Goal: Transaction & Acquisition: Purchase product/service

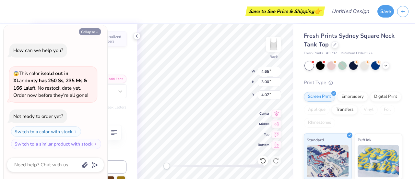
click at [89, 31] on button "Collapse" at bounding box center [90, 31] width 22 height 7
type textarea "x"
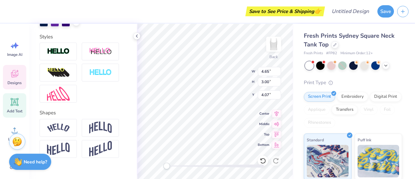
scroll to position [219, 0]
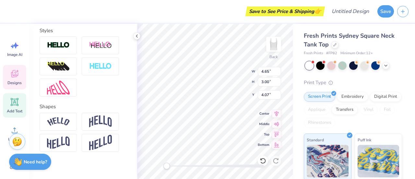
click at [14, 102] on icon at bounding box center [15, 102] width 6 height 6
type input "3.79"
type input "1.10"
type input "5.95"
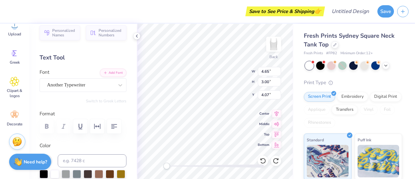
scroll to position [5, 1]
type textarea "POMS"
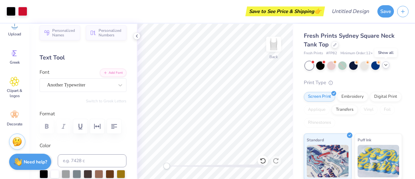
click at [385, 66] on icon at bounding box center [385, 64] width 5 height 5
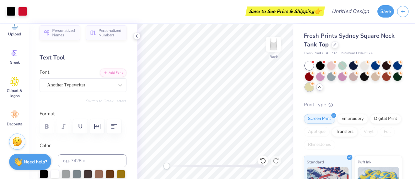
click at [313, 87] on div at bounding box center [309, 87] width 8 height 8
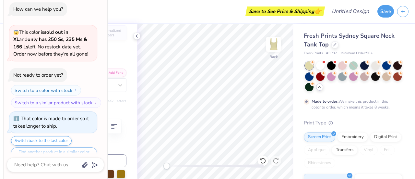
scroll to position [12, 0]
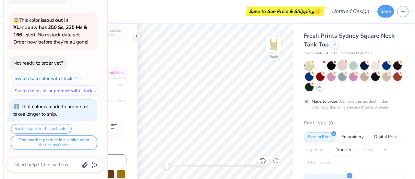
click at [341, 63] on div at bounding box center [342, 65] width 8 height 8
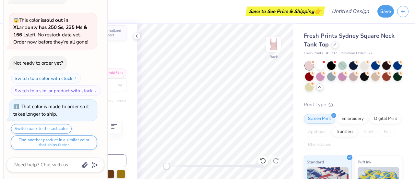
scroll to position [128, 0]
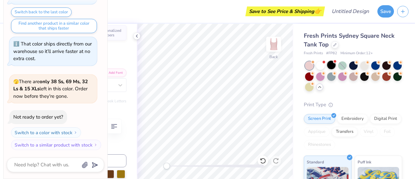
click at [331, 64] on div at bounding box center [331, 65] width 8 height 8
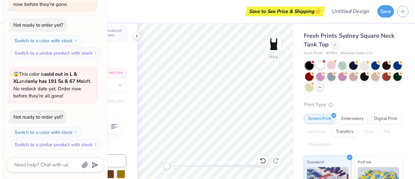
click at [320, 62] on div at bounding box center [320, 65] width 8 height 8
type textarea "x"
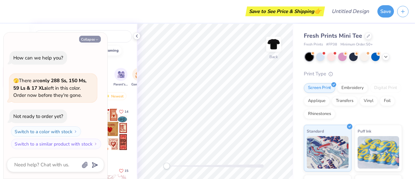
click at [89, 38] on button "Collapse" at bounding box center [90, 39] width 22 height 7
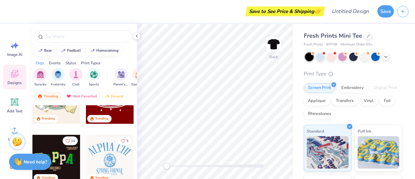
scroll to position [174, 0]
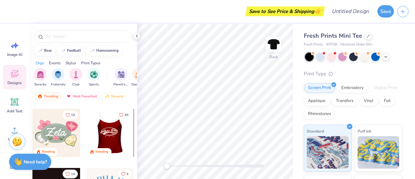
click at [106, 129] on div at bounding box center [110, 133] width 144 height 48
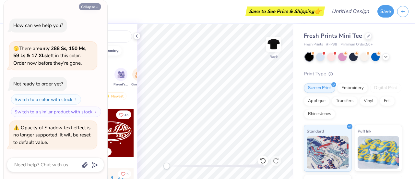
click at [91, 5] on button "Collapse" at bounding box center [90, 6] width 22 height 7
type textarea "x"
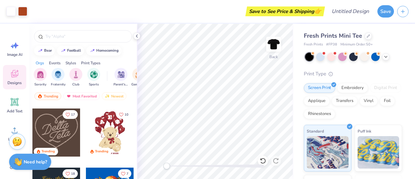
scroll to position [292, 0]
click at [52, 133] on div at bounding box center [56, 133] width 48 height 48
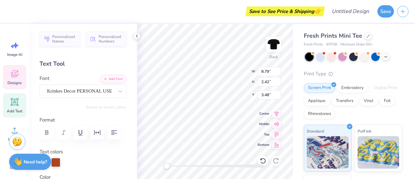
scroll to position [5, 1]
type textarea "Phi0"
type textarea "P"
type textarea "SU Poms"
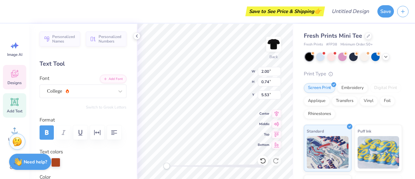
type input "2.00"
type input "0.74"
type input "5.53"
type textarea "2"
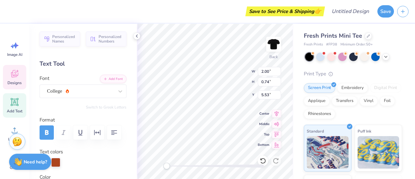
scroll to position [5, 1]
type textarea "1"
type textarea "19"
type textarea "2023"
click at [96, 60] on div "Text Tool" at bounding box center [83, 63] width 87 height 9
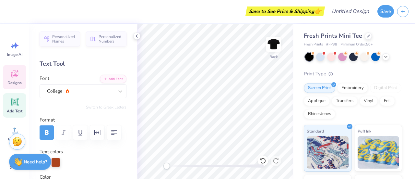
click at [10, 86] on div "Designs" at bounding box center [14, 77] width 23 height 24
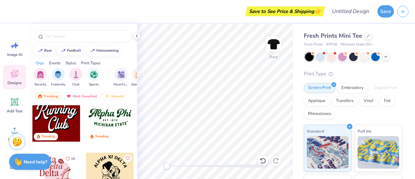
scroll to position [719, 0]
click at [65, 128] on div at bounding box center [56, 118] width 48 height 48
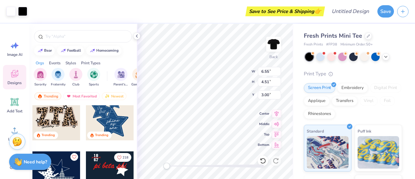
scroll to position [544, 0]
click at [42, 119] on div at bounding box center [56, 116] width 48 height 48
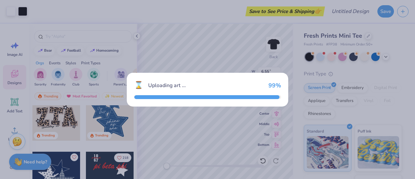
type input "8.19"
type input "4.69"
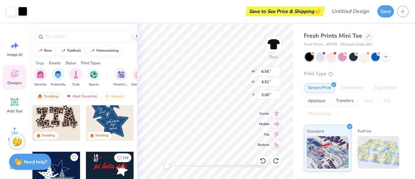
scroll to position [594, 0]
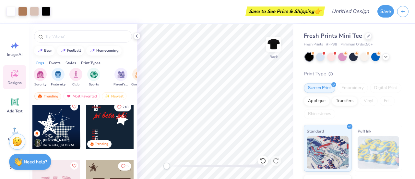
click at [262, 164] on div at bounding box center [215, 165] width 97 height 6
click at [170, 164] on div "Accessibility label" at bounding box center [166, 165] width 6 height 6
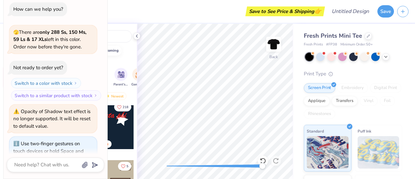
click at [262, 164] on div "Accessibility label" at bounding box center [262, 165] width 6 height 6
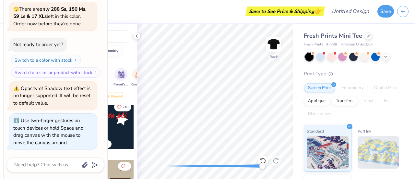
click at [262, 164] on div "Accessibility label" at bounding box center [262, 165] width 6 height 6
click at [161, 166] on div "Back" at bounding box center [215, 101] width 156 height 155
click at [262, 158] on icon at bounding box center [263, 160] width 6 height 6
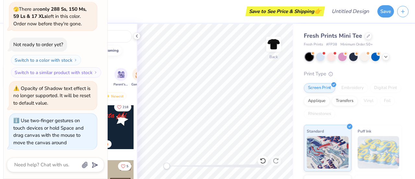
click at [262, 158] on icon at bounding box center [263, 160] width 6 height 6
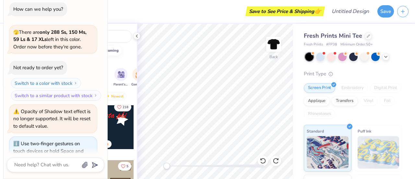
click at [162, 19] on div "Save to See Price & Shipping 👉" at bounding box center [194, 11] width 258 height 23
click at [136, 38] on icon at bounding box center [136, 35] width 5 height 5
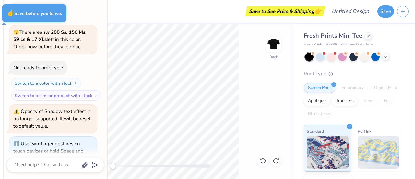
type textarea "x"
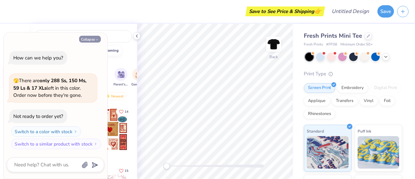
click at [89, 38] on button "Collapse" at bounding box center [90, 39] width 22 height 7
type textarea "x"
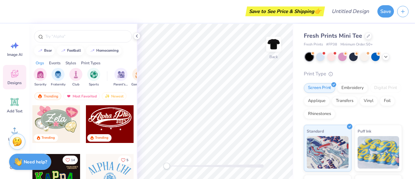
scroll to position [188, 0]
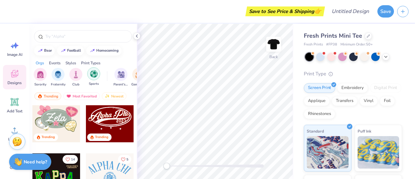
click at [91, 72] on img "filter for Sports" at bounding box center [93, 73] width 7 height 7
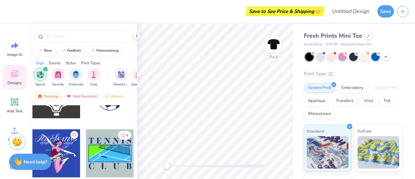
scroll to position [344, 0]
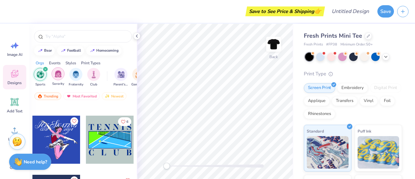
click at [57, 74] on img "filter for Sorority" at bounding box center [57, 73] width 7 height 7
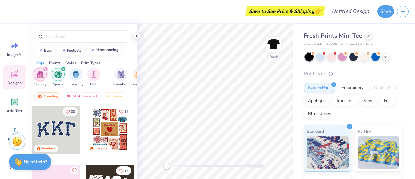
click at [96, 51] on div "homecoming" at bounding box center [107, 50] width 22 height 4
type input "homecoming"
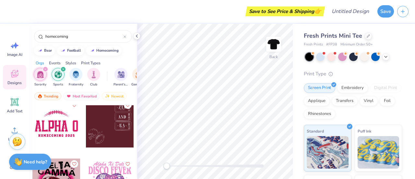
scroll to position [242, 0]
click at [124, 38] on div at bounding box center [124, 36] width 3 height 6
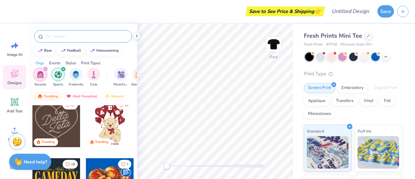
click at [62, 69] on icon "filter for Sports" at bounding box center [63, 69] width 3 height 3
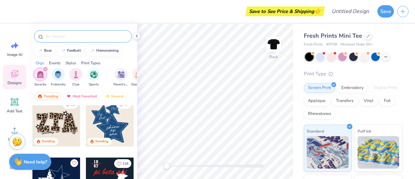
scroll to position [335, 0]
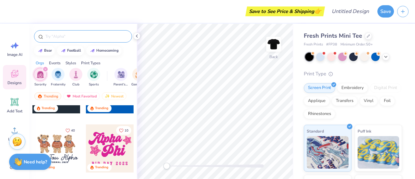
click at [108, 141] on div at bounding box center [110, 148] width 48 height 48
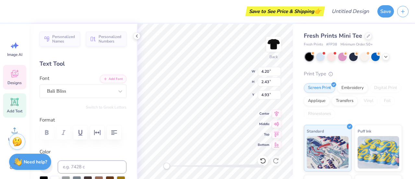
scroll to position [5, 1]
type input "5.92"
type input "2.33"
type input "3.00"
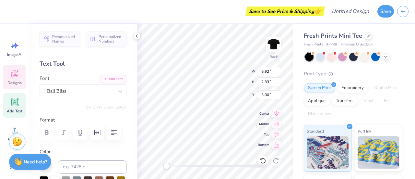
type textarea "SU"
type input "5.92"
type input "2.33"
type input "3.00"
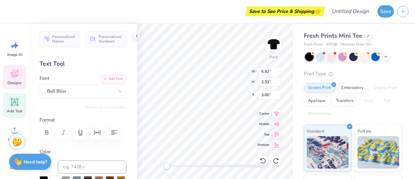
type textarea "Salisbury"
type input "4.20"
type input "2.43"
type input "4.93"
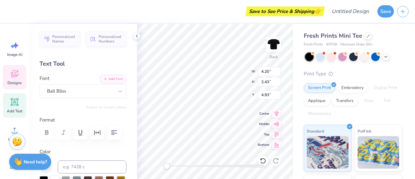
type textarea "Poms"
type input "1.87"
type input "1.91"
type input "5.28"
type input "1.90"
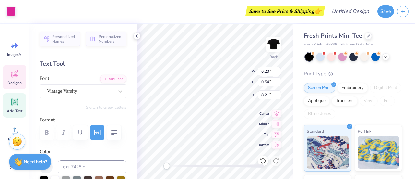
type input "6.20"
type input "0.54"
type input "8.21"
type textarea "B"
type textarea "Gameday"
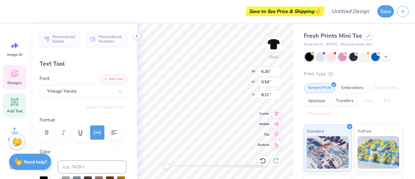
scroll to position [5, 1]
click at [321, 56] on div at bounding box center [320, 56] width 8 height 8
type input "3.95"
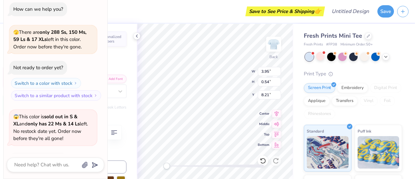
scroll to position [43, 0]
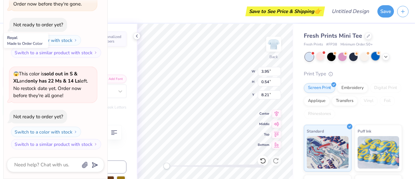
click at [371, 55] on div at bounding box center [375, 56] width 8 height 8
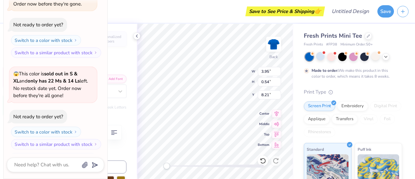
scroll to position [96, 0]
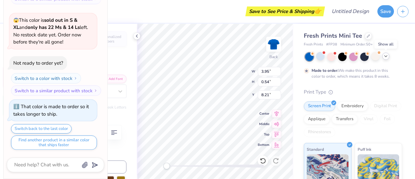
click at [387, 57] on icon at bounding box center [385, 55] width 5 height 5
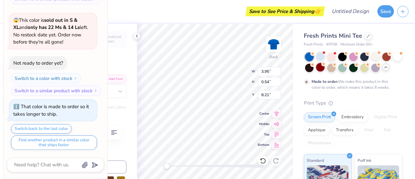
click at [324, 65] on div at bounding box center [320, 67] width 8 height 8
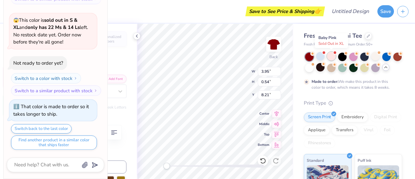
click at [332, 56] on div at bounding box center [331, 56] width 8 height 8
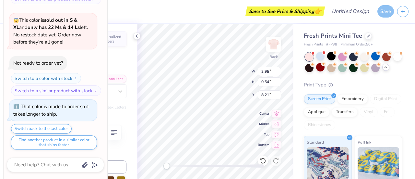
scroll to position [220, 0]
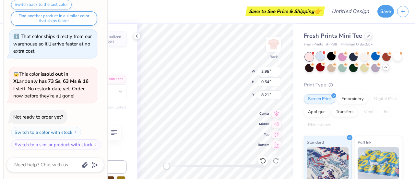
click at [323, 56] on div at bounding box center [320, 56] width 8 height 8
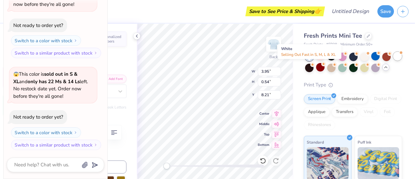
click at [393, 60] on div at bounding box center [397, 56] width 8 height 8
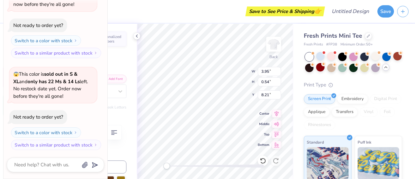
scroll to position [396, 0]
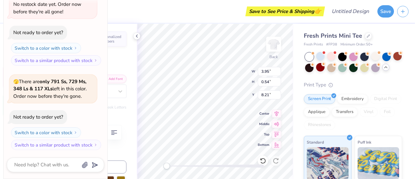
type textarea "x"
type input "8.04"
type input "1.95"
type input "3.20"
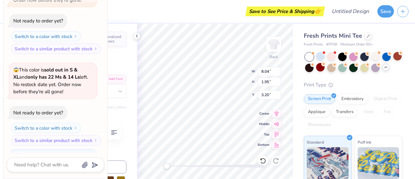
scroll to position [0, 0]
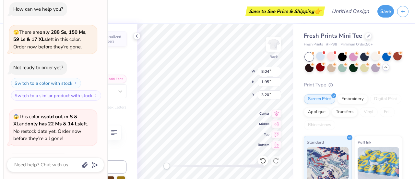
click at [171, 15] on div "Save to See Price & Shipping 👉" at bounding box center [166, 11] width 313 height 23
click at [117, 55] on div "Personalized Names Personalized Numbers Text Tool Add Font Font Bali Bliss Swit…" at bounding box center [83, 101] width 108 height 155
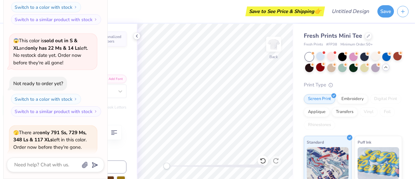
scroll to position [396, 0]
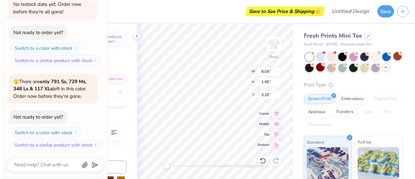
click at [126, 96] on div "Personalized Names Personalized Numbers Text Tool Add Font Font Bali Bliss Swit…" at bounding box center [83, 101] width 108 height 155
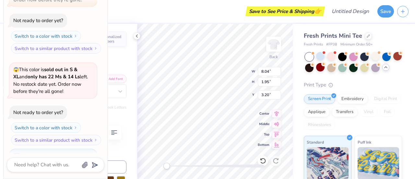
scroll to position [0, 0]
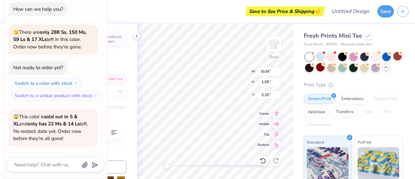
click at [118, 146] on div "Personalized Names Personalized Numbers Text Tool Add Font Font Bali Bliss Swit…" at bounding box center [83, 101] width 108 height 155
click at [136, 36] on polyline at bounding box center [136, 36] width 1 height 3
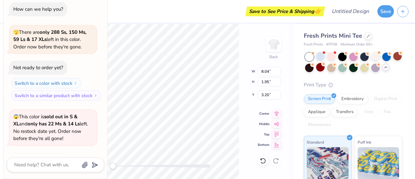
type textarea "x"
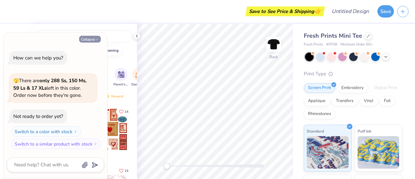
click at [87, 40] on button "Collapse" at bounding box center [90, 39] width 22 height 7
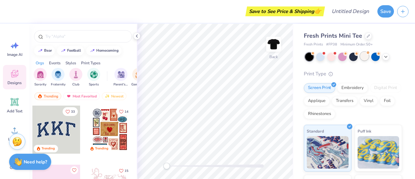
click at [365, 58] on div at bounding box center [364, 56] width 8 height 8
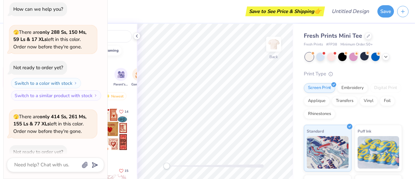
scroll to position [36, 0]
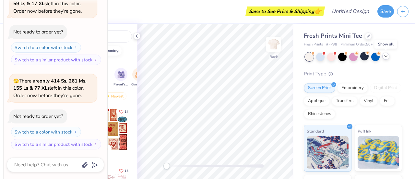
click at [385, 57] on icon at bounding box center [385, 55] width 5 height 5
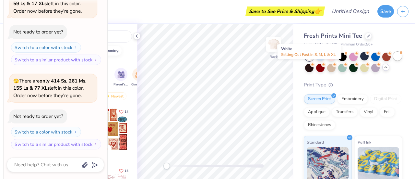
click at [393, 60] on div at bounding box center [397, 56] width 8 height 8
type textarea "x"
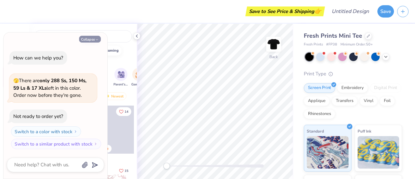
click at [87, 42] on button "Collapse" at bounding box center [90, 39] width 22 height 7
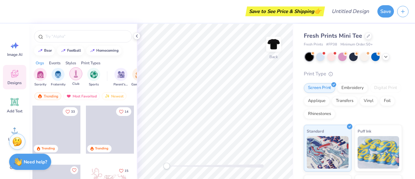
click at [78, 73] on img "filter for Club" at bounding box center [75, 73] width 7 height 7
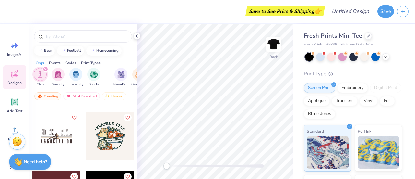
scroll to position [704, 0]
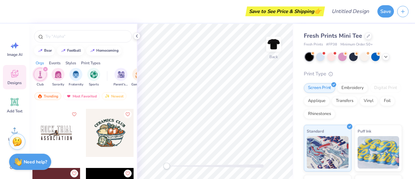
click at [45, 68] on icon "filter for Club" at bounding box center [45, 69] width 2 height 2
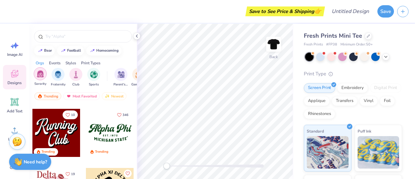
click at [40, 71] on img "filter for Sorority" at bounding box center [40, 73] width 7 height 7
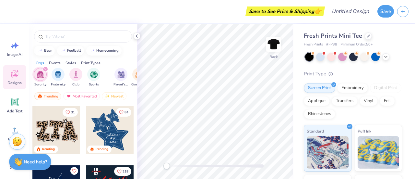
scroll to position [415, 0]
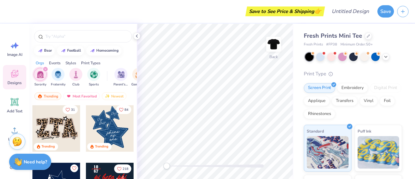
click at [54, 127] on div at bounding box center [56, 127] width 48 height 48
click at [276, 160] on icon at bounding box center [275, 160] width 6 height 6
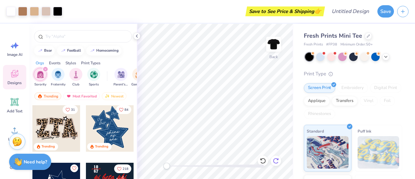
click at [275, 158] on icon at bounding box center [275, 160] width 6 height 6
click at [264, 159] on icon at bounding box center [262, 160] width 6 height 6
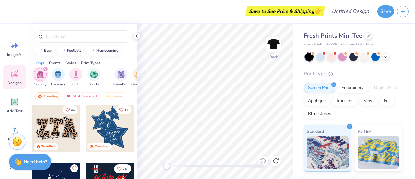
click at [58, 121] on div at bounding box center [56, 127] width 48 height 48
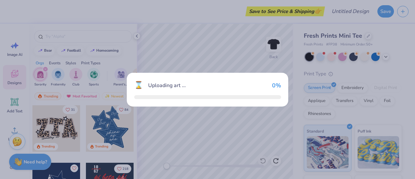
click at [58, 121] on div "⌛ Uploading art ... 0 %" at bounding box center [207, 89] width 415 height 179
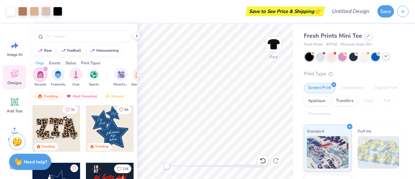
click at [386, 57] on icon at bounding box center [385, 55] width 5 height 5
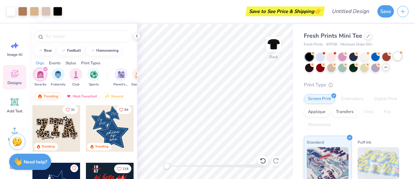
click at [393, 60] on div at bounding box center [397, 56] width 8 height 8
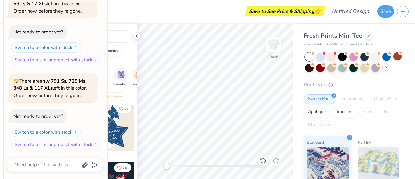
scroll to position [415, 0]
click at [52, 165] on textarea at bounding box center [47, 164] width 66 height 9
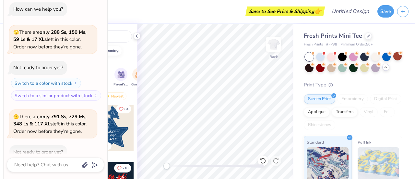
click at [54, 10] on div "How can we help you?" at bounding box center [38, 9] width 50 height 6
drag, startPoint x: 107, startPoint y: 9, endPoint x: 49, endPoint y: 6, distance: 58.1
click at [49, 6] on div "Collapse How can we help you? 🫣 There are only 288 Ss, 150 Ms, 59 Ls & 17 XLs l…" at bounding box center [55, 80] width 104 height 195
click at [116, 11] on div "Save to See Price & Shipping 👉" at bounding box center [194, 11] width 258 height 23
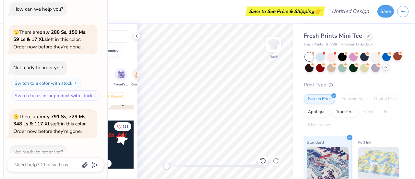
scroll to position [456, 0]
click at [115, 150] on div at bounding box center [110, 145] width 48 height 48
type textarea "x"
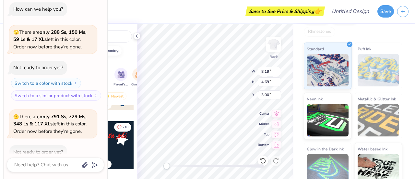
scroll to position [113, 0]
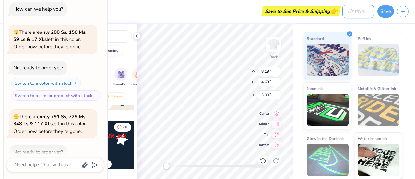
click at [342, 14] on input "Design Title" at bounding box center [358, 11] width 32 height 13
type input "P"
type textarea "x"
type input "Po"
type textarea "x"
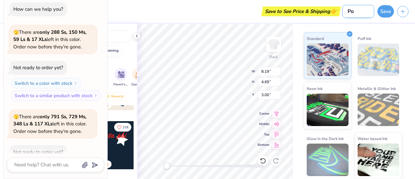
type input "Pom"
type textarea "x"
type input "Poms"
type textarea "x"
type input "Poms"
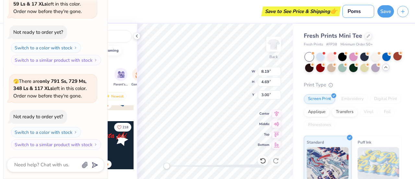
scroll to position [0, 0]
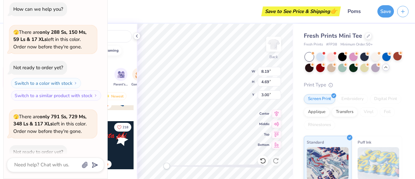
click at [132, 4] on div "Save to See Price & Shipping 👉" at bounding box center [201, 11] width 273 height 23
click at [121, 77] on img "filter for Parent's Weekend" at bounding box center [120, 73] width 7 height 7
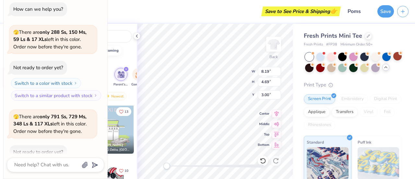
scroll to position [35, 0]
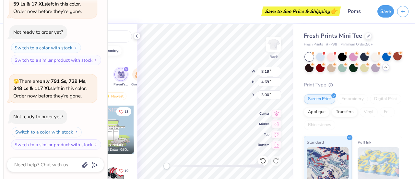
click at [48, 131] on button "Switch to a color with stock" at bounding box center [47, 132] width 70 height 10
type textarea "x"
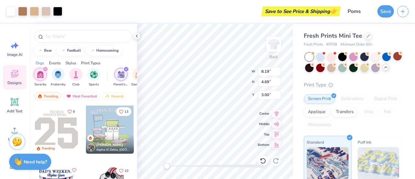
click at [126, 69] on icon "filter for Parent's Weekend" at bounding box center [126, 69] width 3 height 3
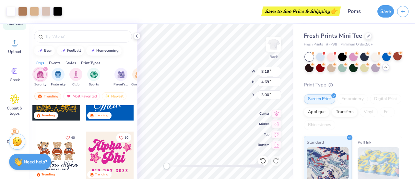
scroll to position [105, 0]
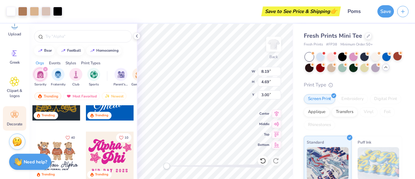
click at [18, 115] on icon at bounding box center [15, 115] width 10 height 10
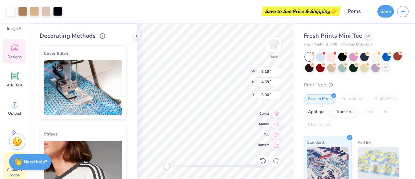
scroll to position [6, 0]
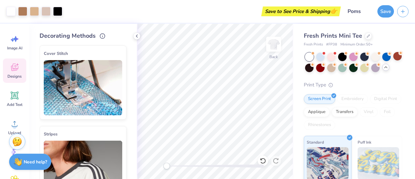
click at [15, 69] on icon at bounding box center [14, 67] width 6 height 5
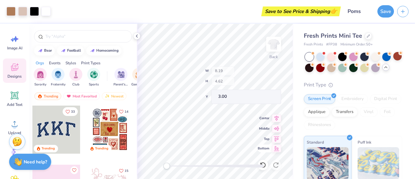
type input "8.19"
type input "4.62"
type input "3.00"
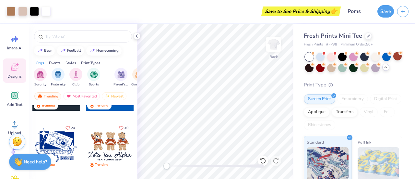
scroll to position [358, 0]
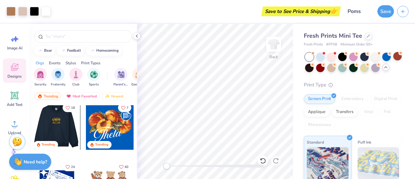
click at [61, 124] on div at bounding box center [56, 125] width 48 height 48
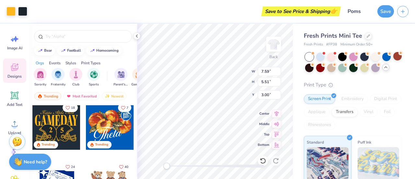
type input "7.59"
type input "5.51"
type input "7.93"
type input "5.76"
drag, startPoint x: 168, startPoint y: 165, endPoint x: 172, endPoint y: 166, distance: 3.4
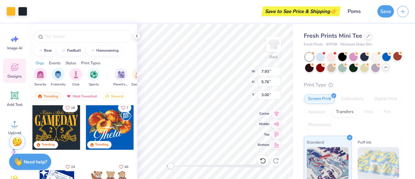
click at [172, 166] on div "Accessibility label" at bounding box center [170, 165] width 6 height 6
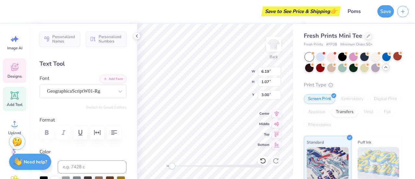
scroll to position [5, 1]
type textarea "[GEOGRAPHIC_DATA]"
type input "7.93"
type input "2.03"
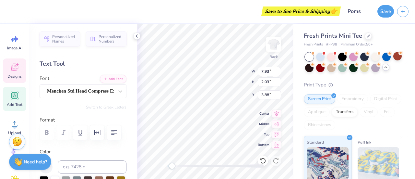
type input "3.88"
type textarea "POMS"
type input "2.88"
type input "1.27"
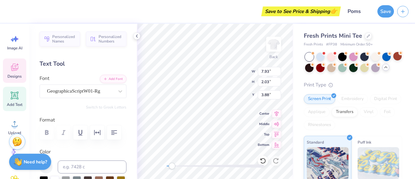
type input "2.90"
click at [15, 94] on icon at bounding box center [15, 95] width 6 height 6
type input "4.06"
type input "1.18"
type input "7.41"
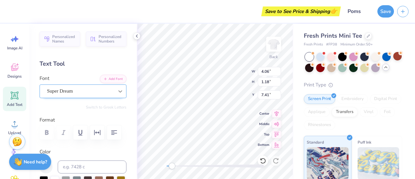
click at [118, 90] on icon at bounding box center [120, 91] width 4 height 2
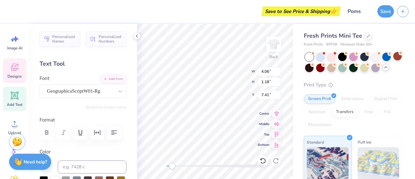
type input "2.88"
type input "1.27"
type input "2.90"
type input "4.06"
type input "1.18"
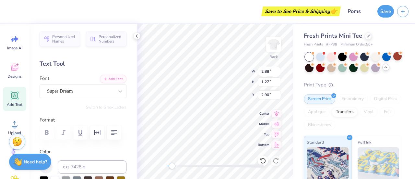
type input "8.52"
click at [119, 92] on div at bounding box center [120, 91] width 12 height 12
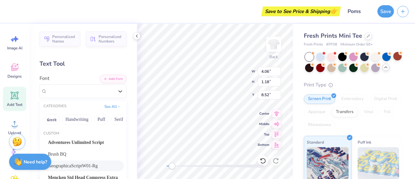
click at [85, 163] on span "GeographicaScriptW01-Rg" at bounding box center [73, 165] width 50 height 7
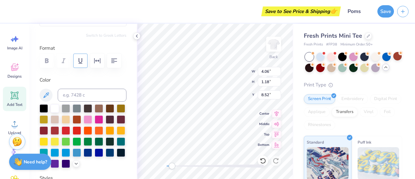
scroll to position [72, 0]
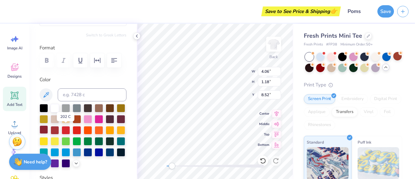
click at [48, 128] on div at bounding box center [44, 129] width 8 height 8
type textarea "T"
type textarea "Game day"
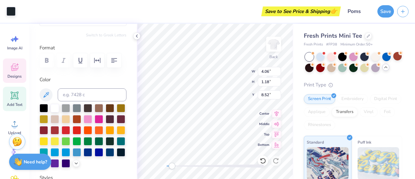
type input "2.80"
type input "3.05"
type input "5.64"
click at [8, 11] on div at bounding box center [10, 10] width 9 height 9
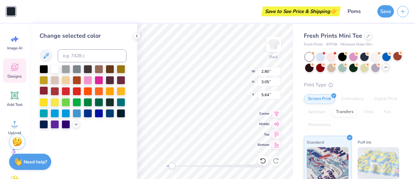
click at [46, 89] on div at bounding box center [44, 90] width 8 height 8
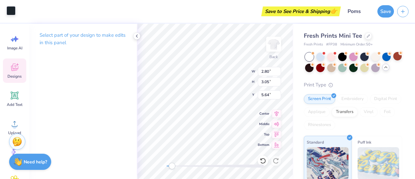
click at [9, 11] on div at bounding box center [10, 10] width 9 height 9
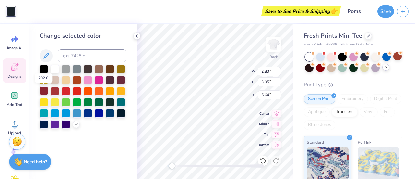
click at [43, 89] on div at bounding box center [44, 90] width 8 height 8
click at [162, 166] on div "Back W 2.80 2.80 " H 3.05 3.05 " Y 5.64 5.64 " Center Middle Top Bottom" at bounding box center [215, 101] width 156 height 155
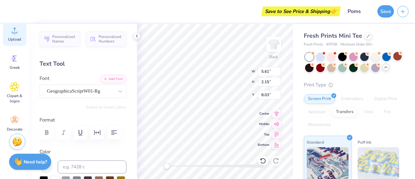
scroll to position [105, 0]
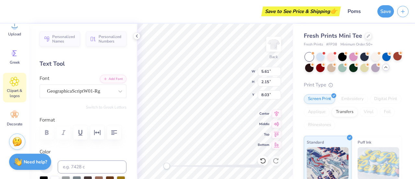
click at [13, 86] on icon at bounding box center [14, 81] width 9 height 10
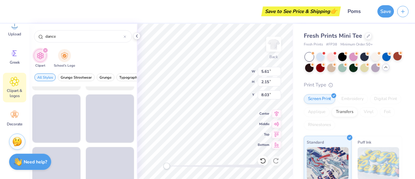
scroll to position [150, 0]
type input "d"
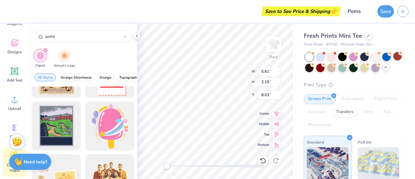
scroll to position [31, 0]
type input "poms"
click at [15, 127] on circle at bounding box center [13, 127] width 5 height 5
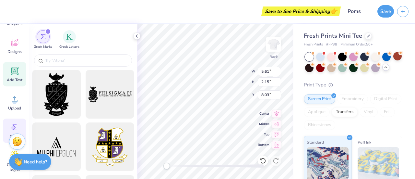
scroll to position [0, 0]
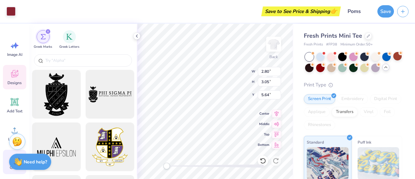
type input "2.80"
type input "3.05"
type input "5.64"
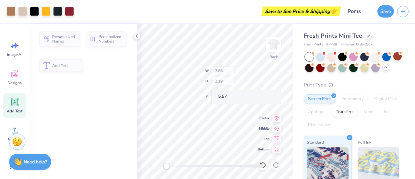
type input "3.86"
type input "3.19"
type input "5.57"
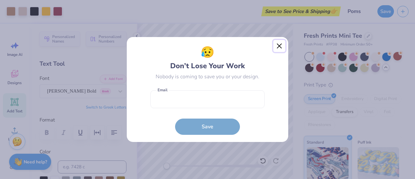
click at [282, 45] on button "Close" at bounding box center [279, 46] width 12 height 12
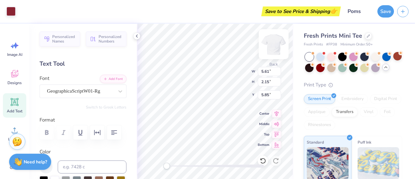
type input "5.61"
type input "2.15"
type input "5.85"
type input "0.78"
type input "0.77"
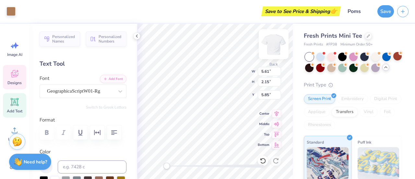
type input "6.91"
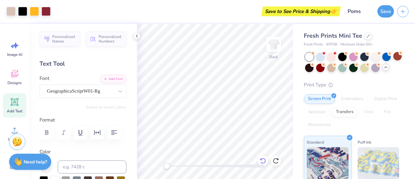
click at [263, 160] on icon at bounding box center [262, 160] width 6 height 6
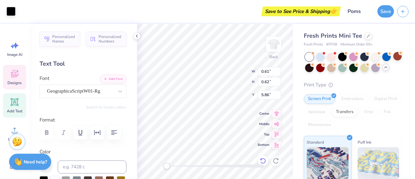
type input "0.61"
type input "0.62"
type input "5.86"
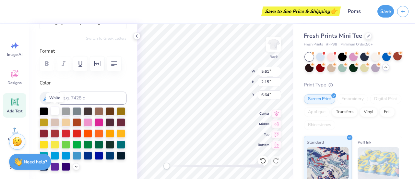
click at [52, 111] on div at bounding box center [55, 110] width 8 height 8
click at [342, 56] on div at bounding box center [342, 56] width 8 height 8
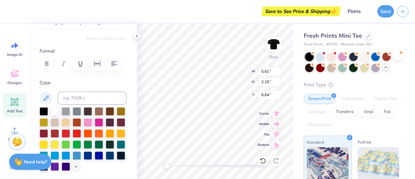
type textarea "x"
type input "5.85"
type input "2.88"
type input "1.27"
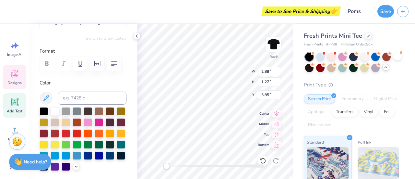
type input "2.90"
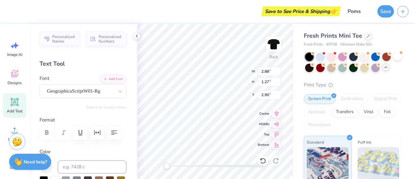
type input "5.61"
type input "2.15"
type input "5.85"
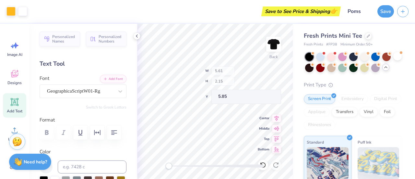
click at [170, 165] on div "Accessibility label" at bounding box center [168, 165] width 6 height 6
click at [386, 12] on button "Save" at bounding box center [385, 10] width 17 height 12
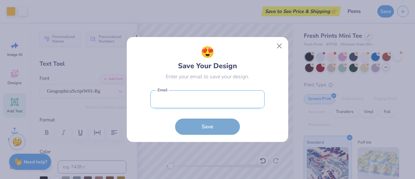
click at [180, 95] on input "email" at bounding box center [207, 99] width 114 height 18
type input "[PERSON_NAME][EMAIL_ADDRESS][DOMAIN_NAME]"
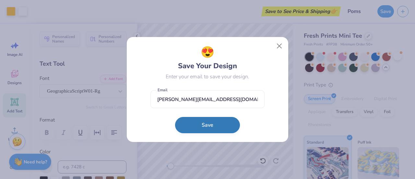
click at [199, 129] on button "Save" at bounding box center [207, 125] width 65 height 16
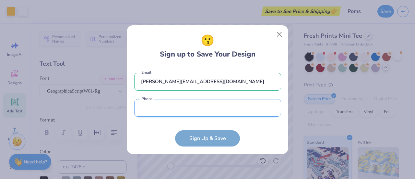
click at [177, 108] on input "tel" at bounding box center [207, 108] width 147 height 18
type input "[PHONE_NUMBER]"
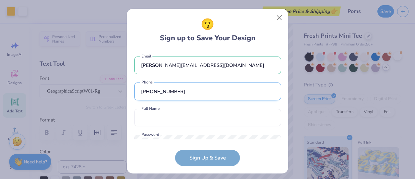
scroll to position [24, 0]
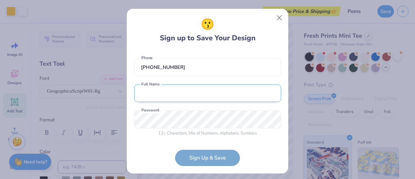
click at [166, 91] on input "text" at bounding box center [207, 93] width 147 height 18
type input "[PERSON_NAME] [PERSON_NAME]"
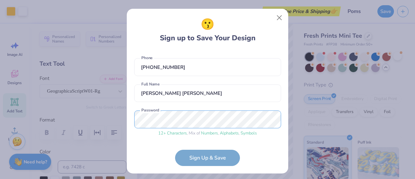
scroll to position [49, 0]
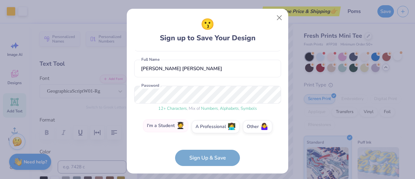
click at [166, 125] on label "I'm a Student 🧑‍🎓" at bounding box center [165, 125] width 45 height 13
click at [205, 175] on input "I'm a Student 🧑‍🎓" at bounding box center [207, 177] width 4 height 4
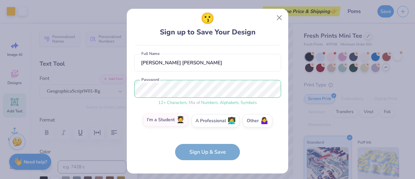
scroll to position [0, 0]
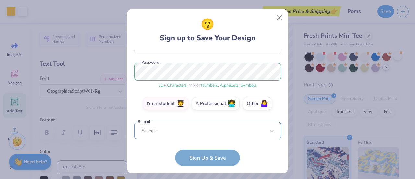
click at [182, 136] on div "[PERSON_NAME][EMAIL_ADDRESS][DOMAIN_NAME] Email [PHONE_NUMBER] Phone [PERSON_NA…" at bounding box center [207, 94] width 147 height 89
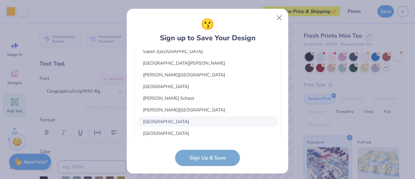
scroll to position [15235, 0]
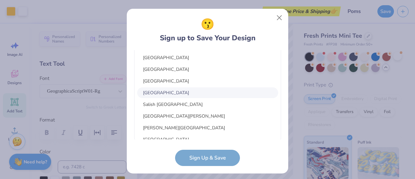
click at [182, 94] on div "[GEOGRAPHIC_DATA]" at bounding box center [207, 92] width 141 height 11
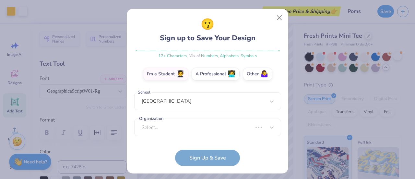
scroll to position [98, 0]
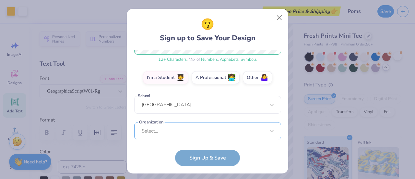
click at [157, 132] on div "Select..." at bounding box center [207, 131] width 147 height 18
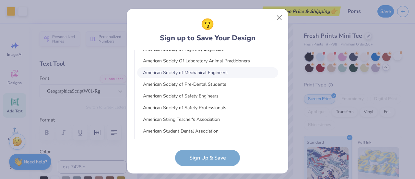
scroll to position [5193, 0]
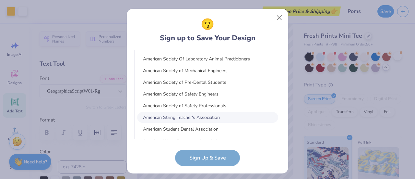
click at [167, 116] on div "American String Teacher's Association" at bounding box center [207, 117] width 141 height 11
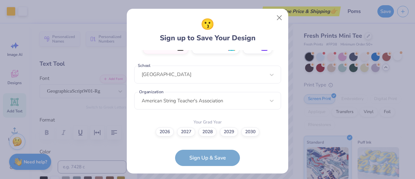
scroll to position [128, 0]
click at [188, 132] on label "2027" at bounding box center [186, 130] width 18 height 9
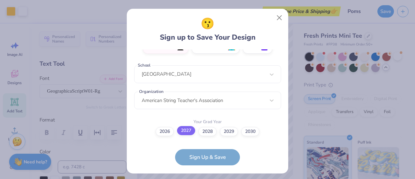
scroll to position [167, 0]
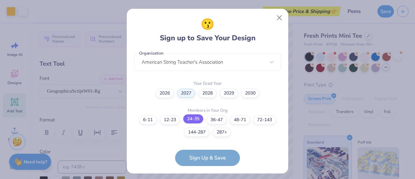
click at [188, 118] on label "24-35" at bounding box center [193, 118] width 20 height 9
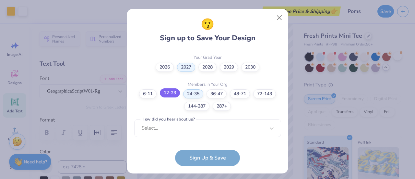
click at [171, 91] on label "12-23" at bounding box center [170, 92] width 20 height 9
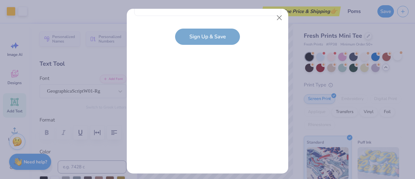
click at [273, 15] on button "Close" at bounding box center [279, 18] width 12 height 12
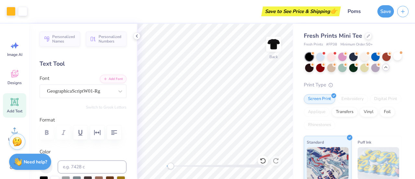
scroll to position [0, 0]
click at [137, 35] on icon at bounding box center [136, 35] width 5 height 5
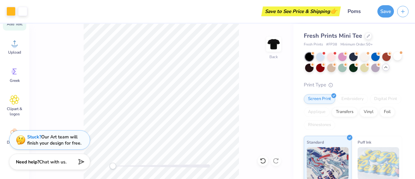
scroll to position [105, 0]
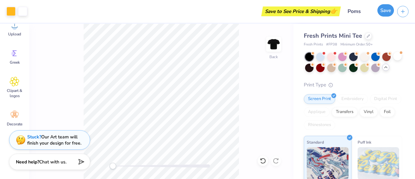
click at [389, 11] on button "Save" at bounding box center [385, 10] width 17 height 12
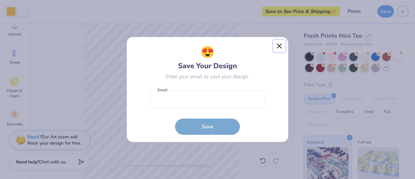
click at [283, 46] on button "Close" at bounding box center [279, 46] width 12 height 12
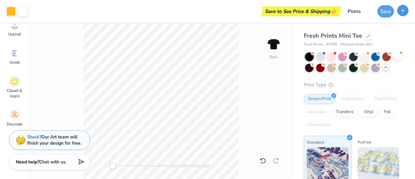
click at [401, 10] on line "button" at bounding box center [402, 10] width 3 height 0
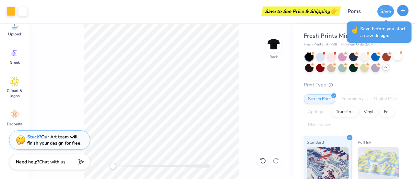
click at [403, 12] on line "button" at bounding box center [403, 10] width 0 height 3
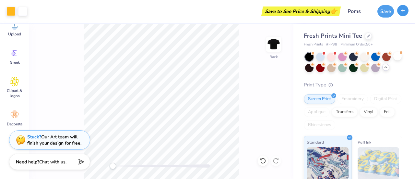
click at [405, 11] on icon "button" at bounding box center [403, 11] width 6 height 6
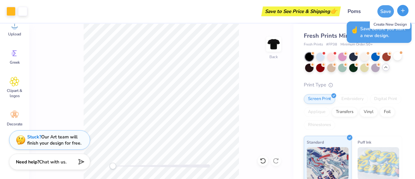
click at [398, 11] on button "button" at bounding box center [402, 10] width 11 height 11
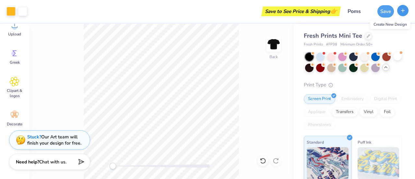
click at [403, 11] on line "button" at bounding box center [403, 10] width 0 height 3
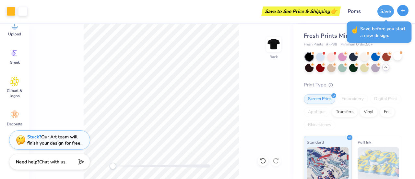
click at [403, 11] on line "button" at bounding box center [403, 10] width 0 height 3
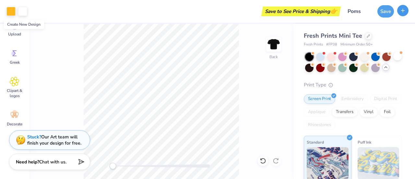
click at [401, 13] on icon "button" at bounding box center [403, 11] width 6 height 6
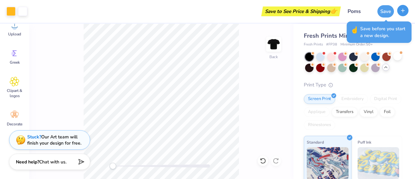
click at [402, 8] on icon "button" at bounding box center [403, 11] width 6 height 6
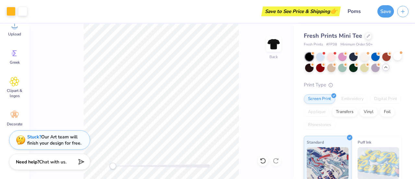
click at [398, 23] on div "Art colors Save to See Price & Shipping 👉 Design Title Poms Save Image AI Desig…" at bounding box center [207, 89] width 415 height 179
click at [401, 13] on icon "button" at bounding box center [403, 11] width 6 height 6
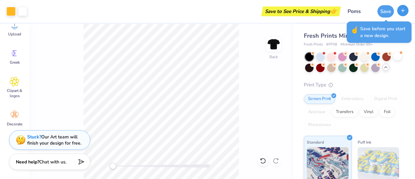
click at [403, 16] on button "button" at bounding box center [402, 10] width 11 height 11
click at [400, 25] on div "☝️ Save before you start a new design." at bounding box center [378, 31] width 65 height 21
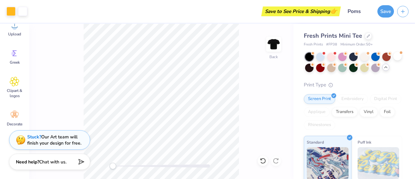
click at [400, 25] on div "Fresh Prints Mini Tee Fresh Prints # FP38 Minimum Order: 50 + Print Type Screen…" at bounding box center [353, 153] width 121 height 258
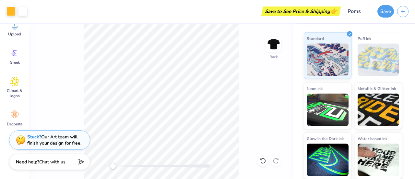
scroll to position [0, 0]
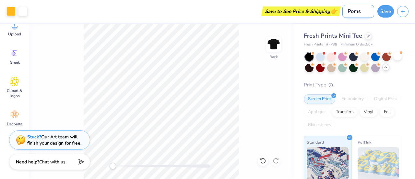
click at [358, 13] on input "Poms" at bounding box center [358, 11] width 32 height 13
click at [362, 12] on input "Poms" at bounding box center [358, 11] width 32 height 13
